Goal: Obtain resource: Obtain resource

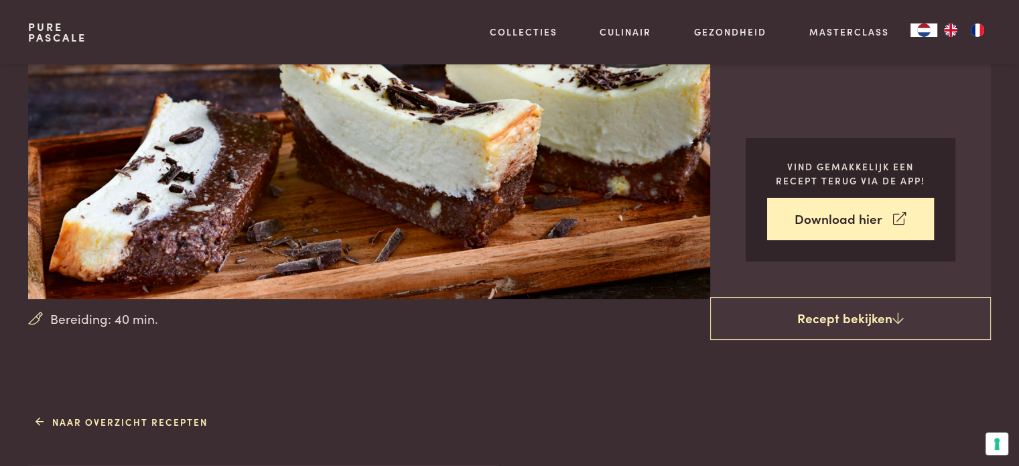
scroll to position [201, 0]
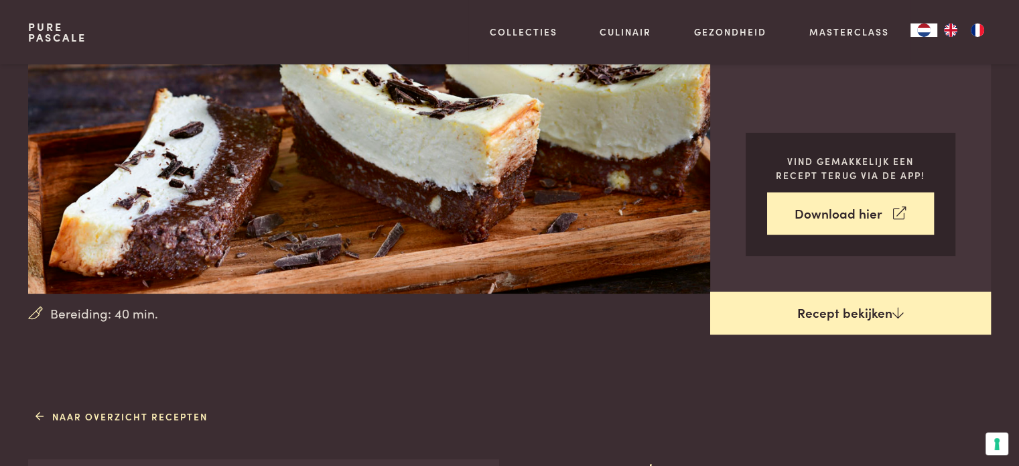
click at [878, 322] on link "Recept bekijken" at bounding box center [850, 312] width 281 height 43
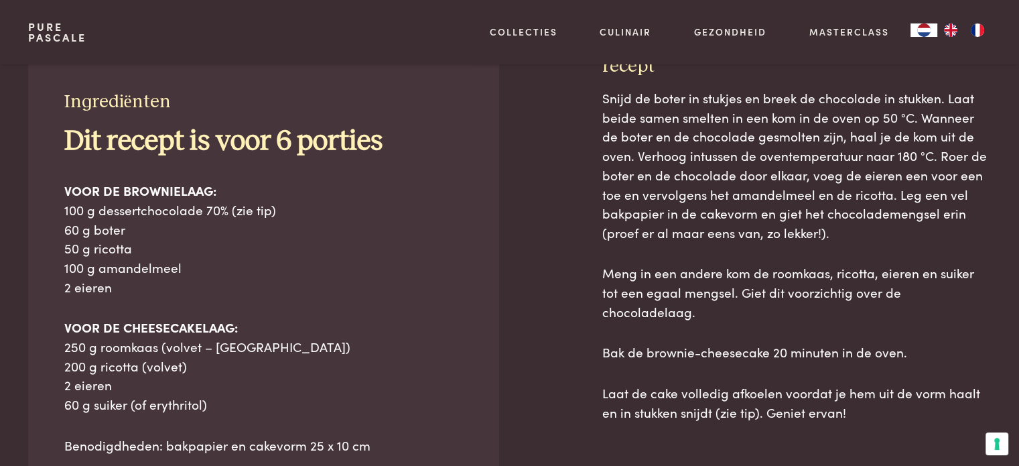
scroll to position [606, 0]
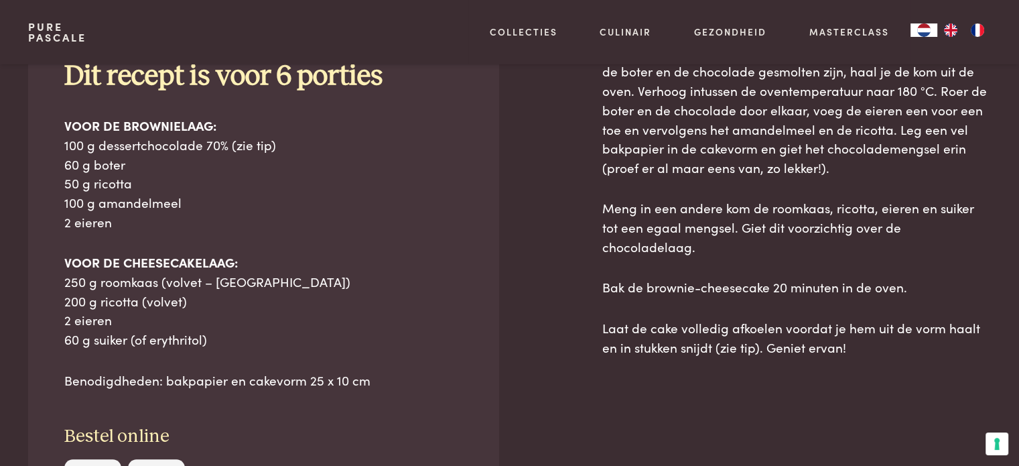
scroll to position [737, 0]
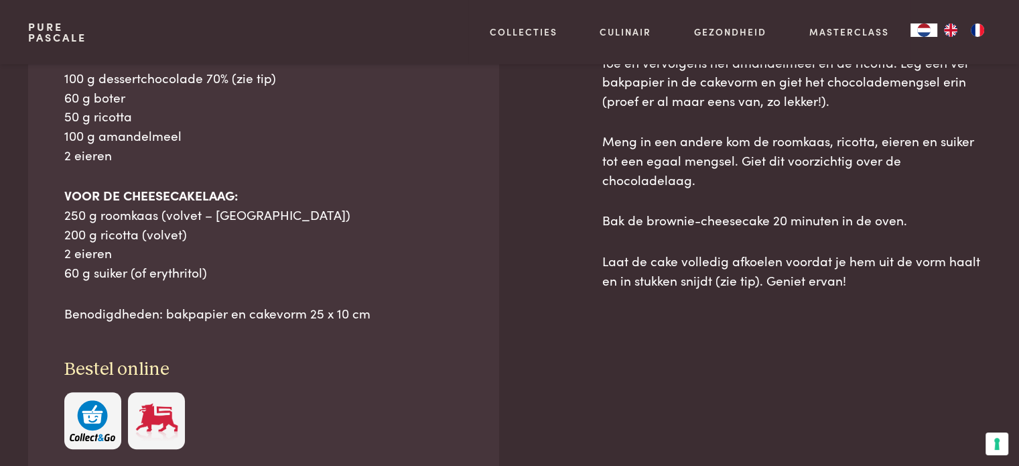
drag, startPoint x: 44, startPoint y: 130, endPoint x: 392, endPoint y: 315, distance: 393.9
click at [392, 315] on div "Ingrediënten Dit recept is voor 6 porties VOOR DE BROWNIELAAG: 100 g dessertcho…" at bounding box center [263, 204] width 470 height 562
copy div "Ingrediënten Dit recept is voor 6 porties VOOR DE BROWNIELAAG: 100 g dessertcho…"
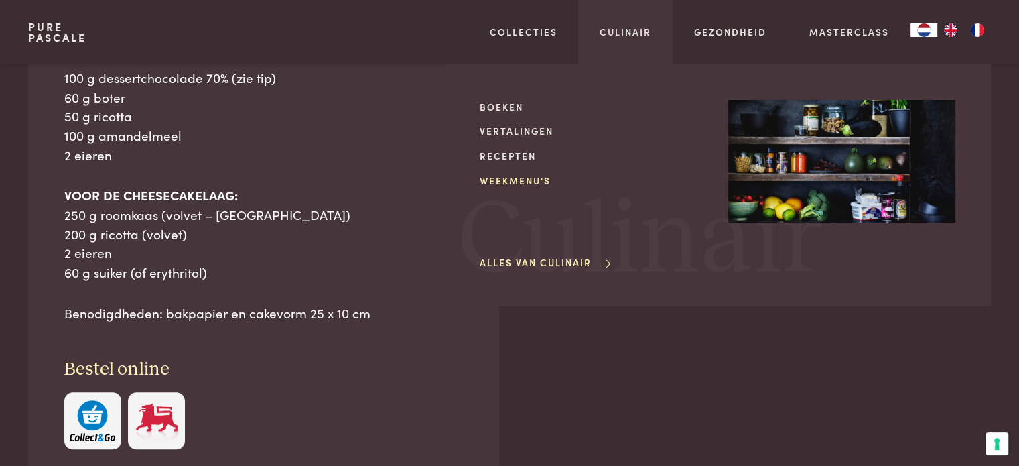
drag, startPoint x: 833, startPoint y: 266, endPoint x: 629, endPoint y: 182, distance: 220.2
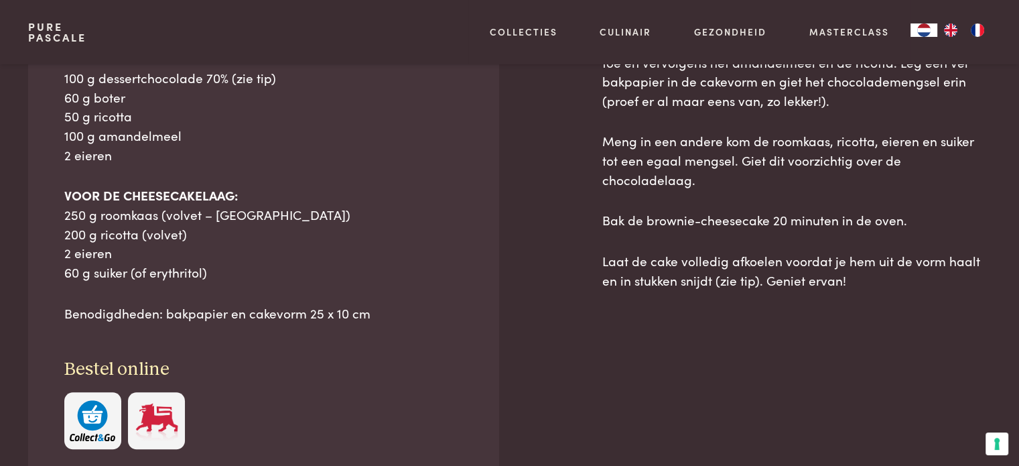
click at [662, 315] on div "Snijd de boter in stukjes en breek de chocolade in stukken. Laat beide samen sm…" at bounding box center [796, 265] width 389 height 618
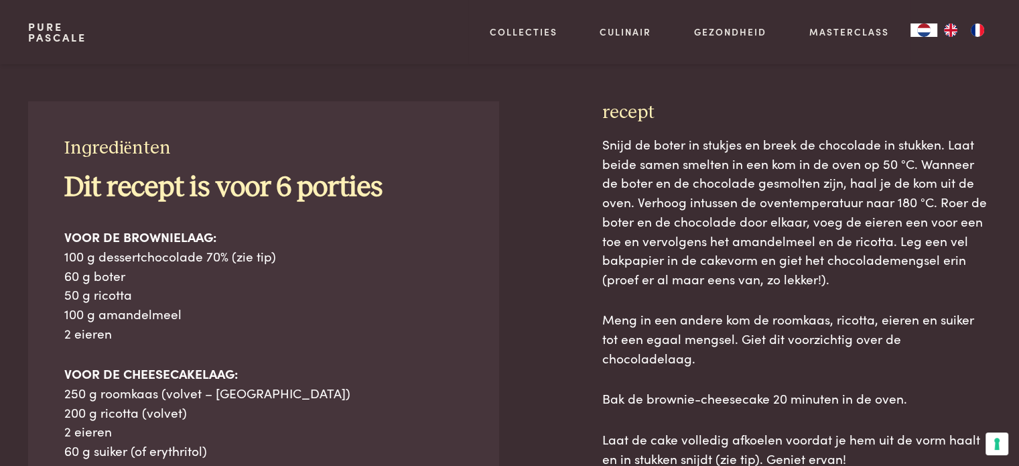
scroll to position [536, 0]
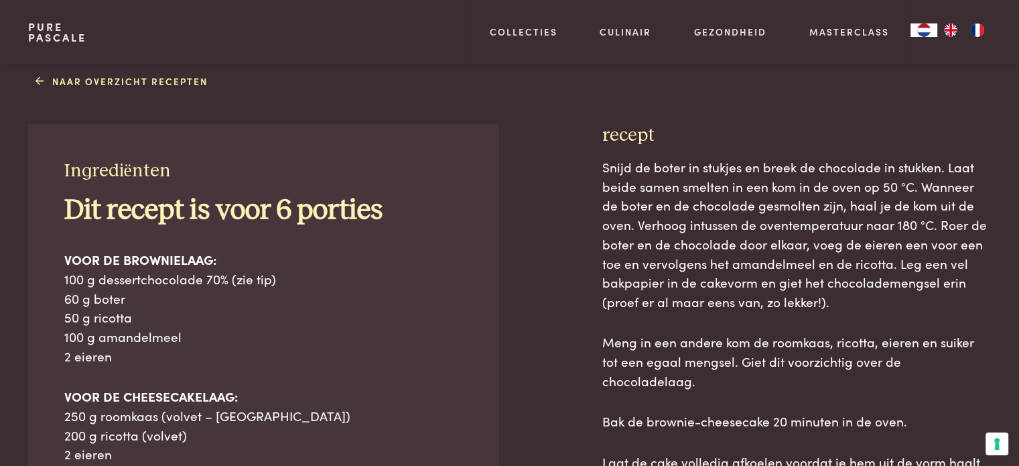
drag, startPoint x: 603, startPoint y: 133, endPoint x: 971, endPoint y: 444, distance: 481.7
click at [971, 444] on div "recept Snijd de boter in stukjes en breek de chocolade in stukken. Laat beide s…" at bounding box center [796, 450] width 389 height 652
copy div "recept Snijd de boter in stukjes en breek de chocolade in stukken. Laat beide s…"
